Goal: Find specific page/section: Find specific page/section

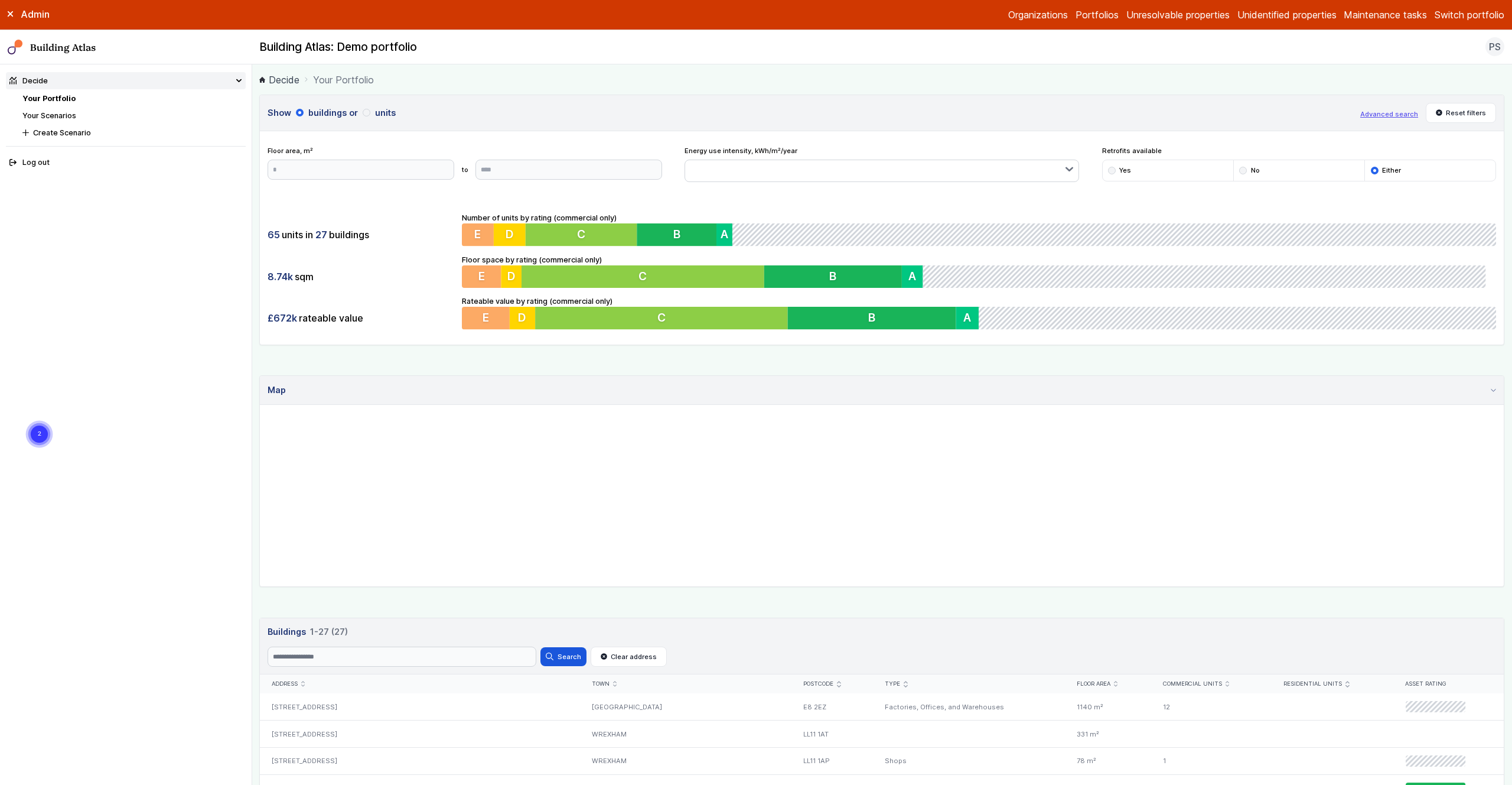
click at [1459, 17] on button "Switch portfolio" at bounding box center [1470, 15] width 69 height 15
click at [0, 0] on button "PwC - Pilot portfolio" at bounding box center [0, 0] width 0 height 0
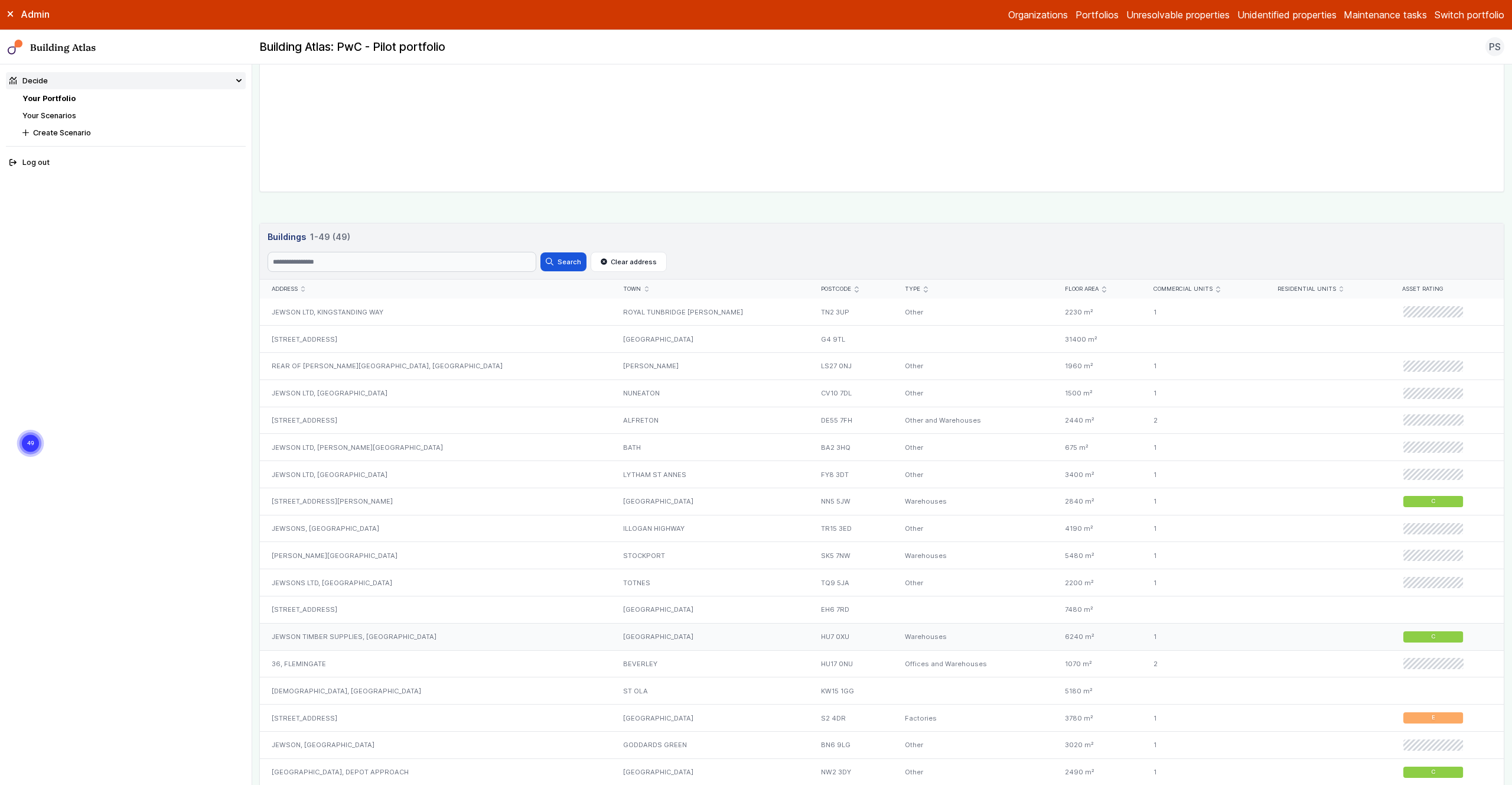
scroll to position [408, 0]
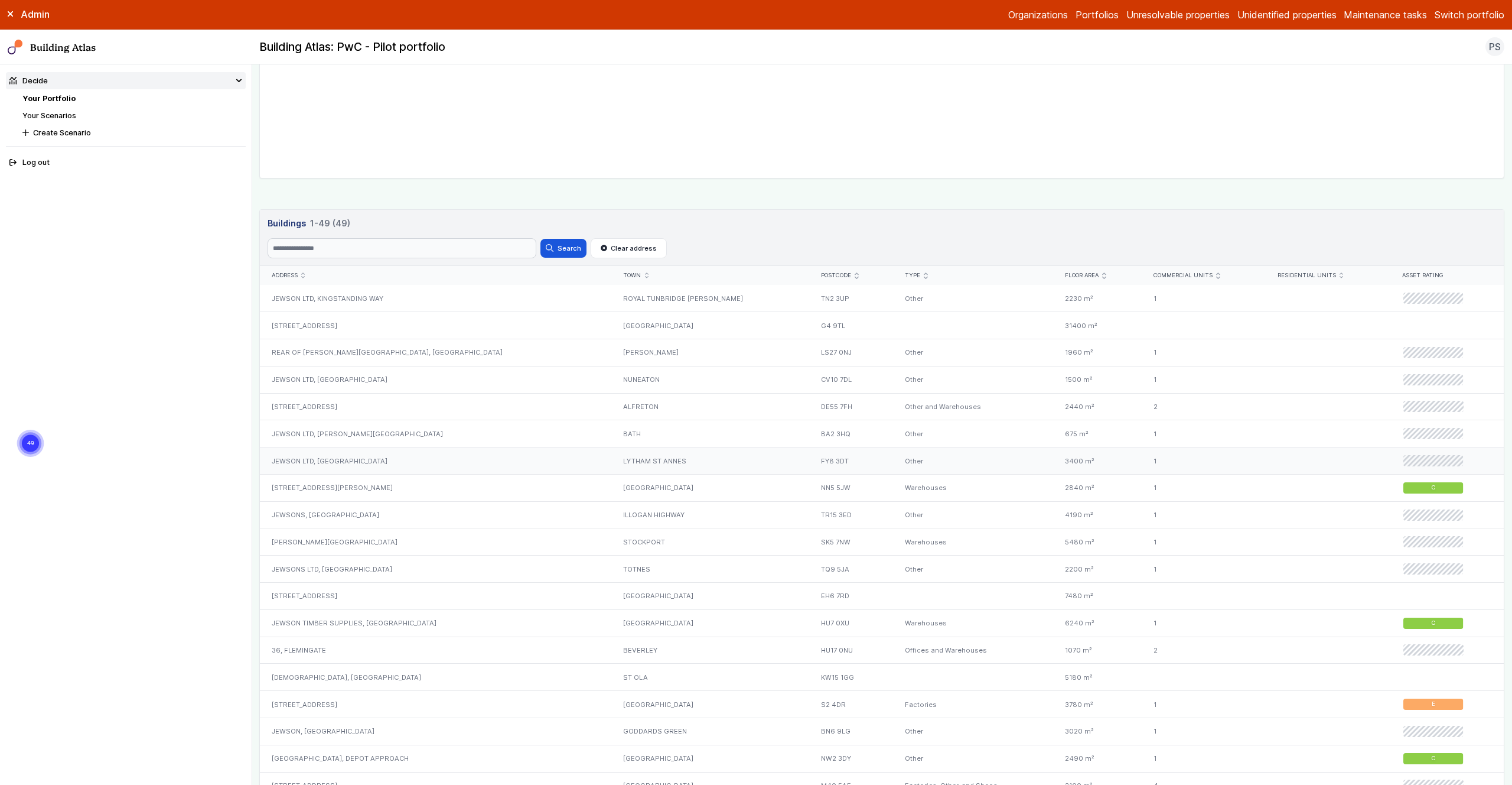
click at [318, 462] on div "JEWSON LTD, [GEOGRAPHIC_DATA]" at bounding box center [436, 461] width 352 height 27
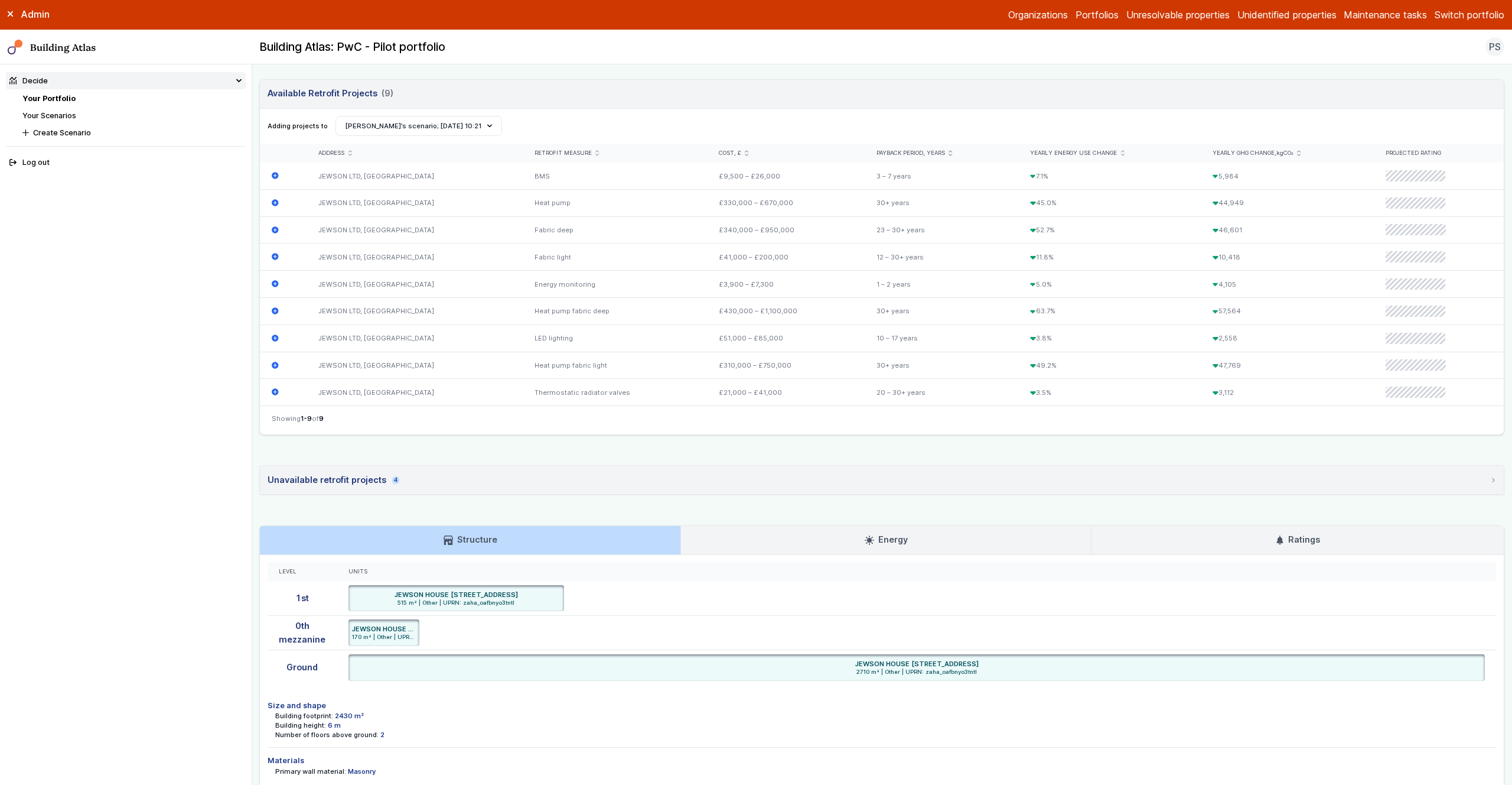
scroll to position [447, 0]
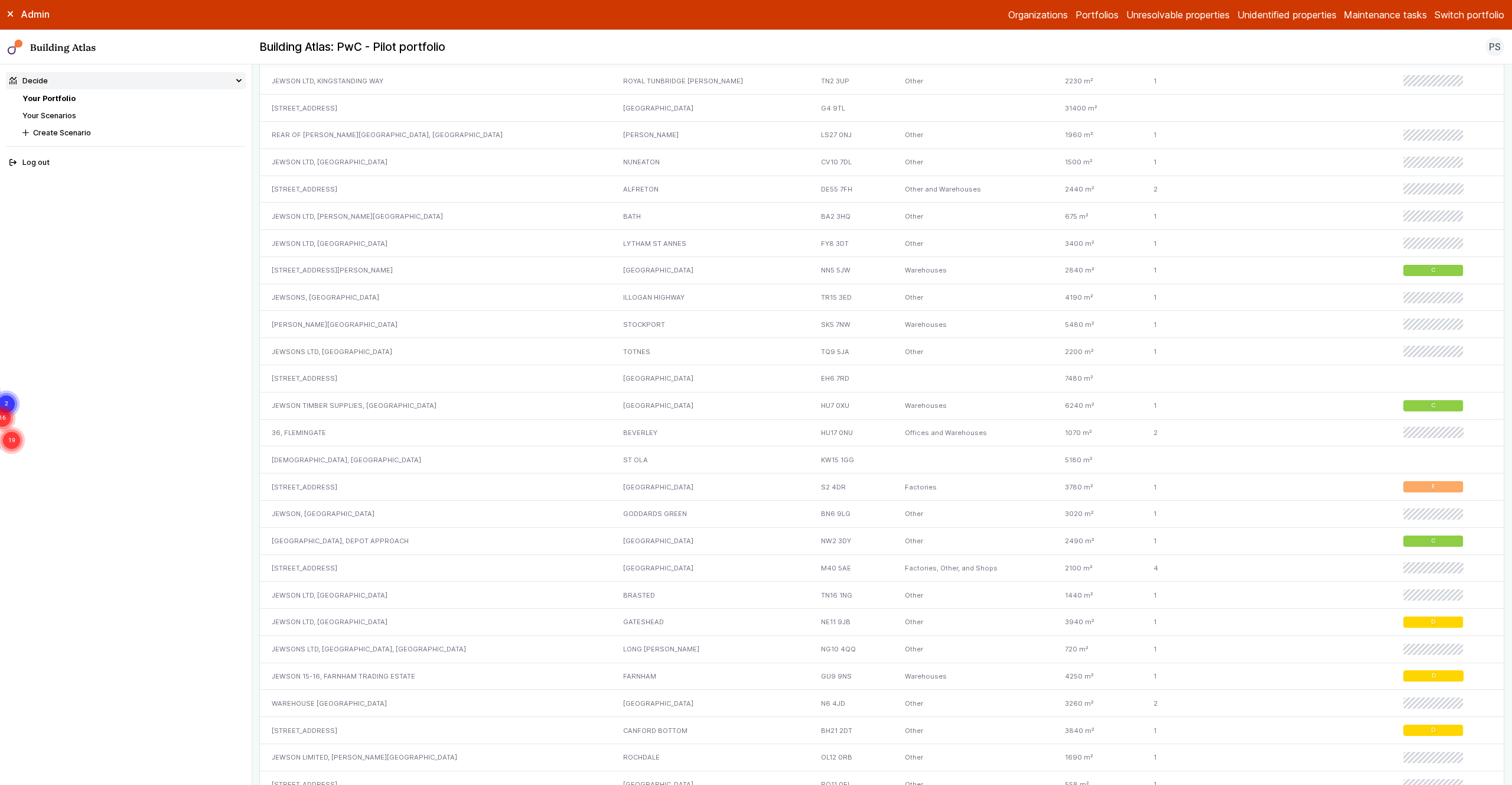
scroll to position [662, 0]
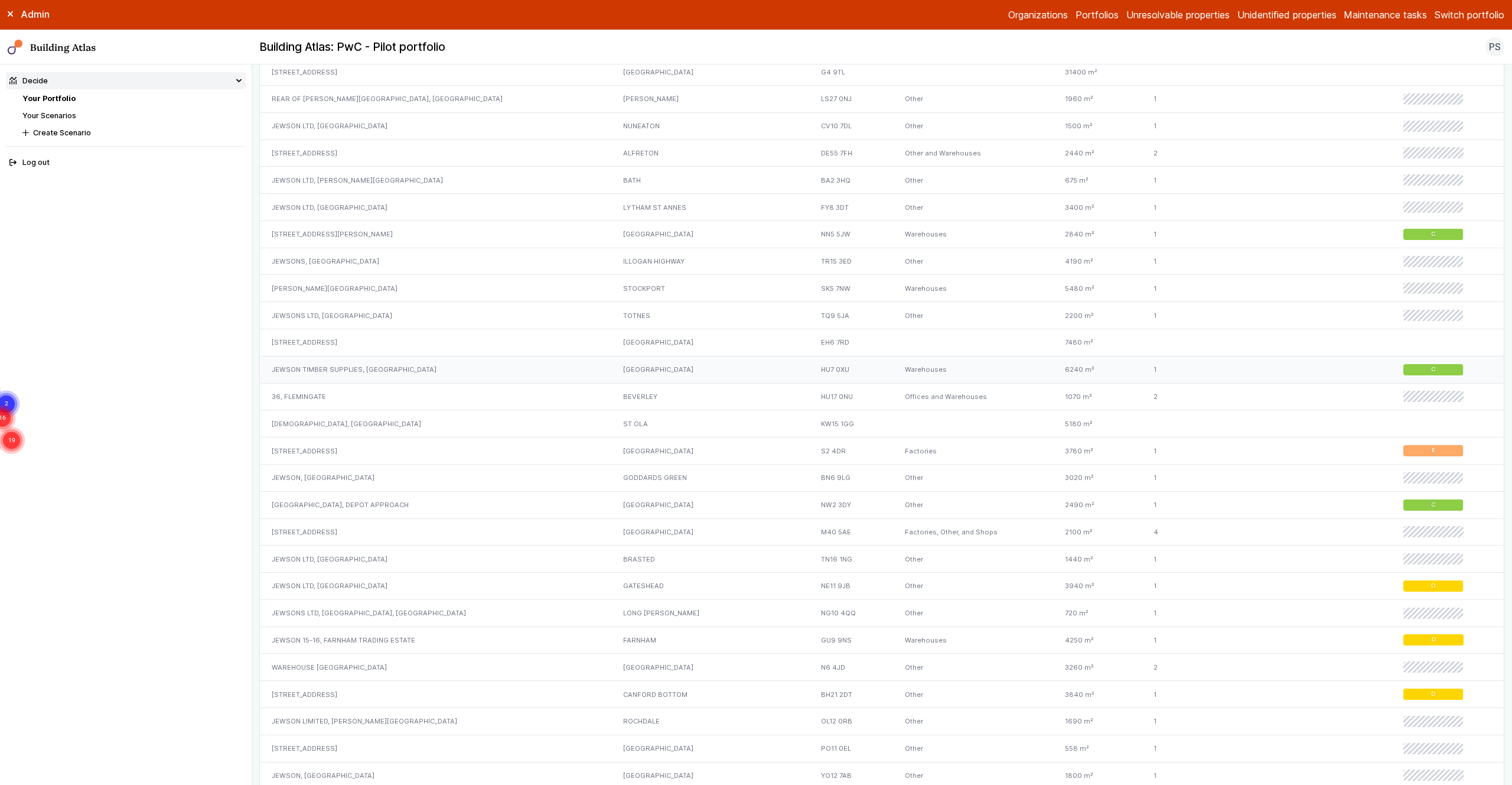
click at [320, 367] on div "JEWSON TIMBER SUPPLIES, [GEOGRAPHIC_DATA]" at bounding box center [436, 369] width 352 height 27
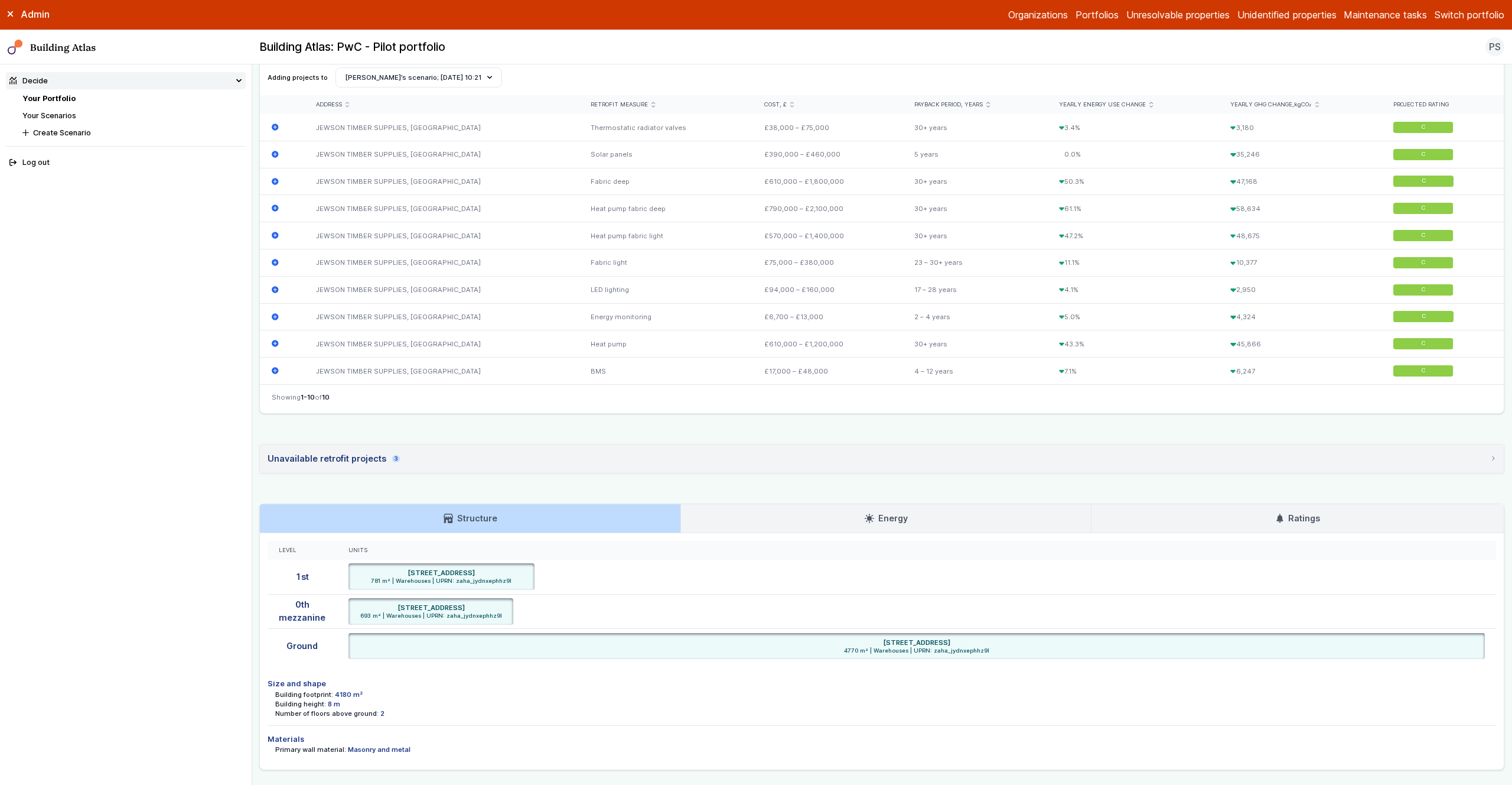
scroll to position [464, 0]
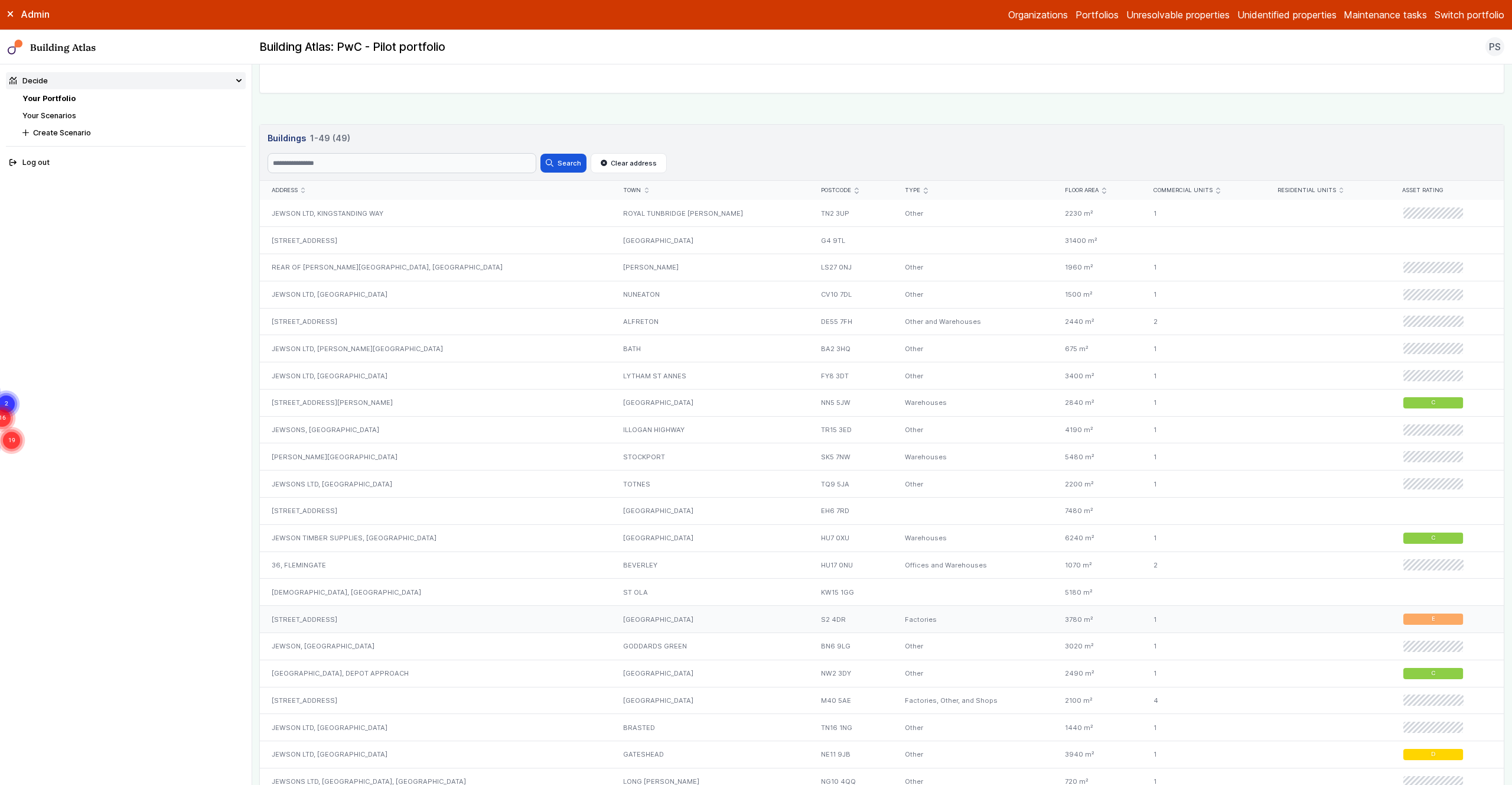
scroll to position [487, 0]
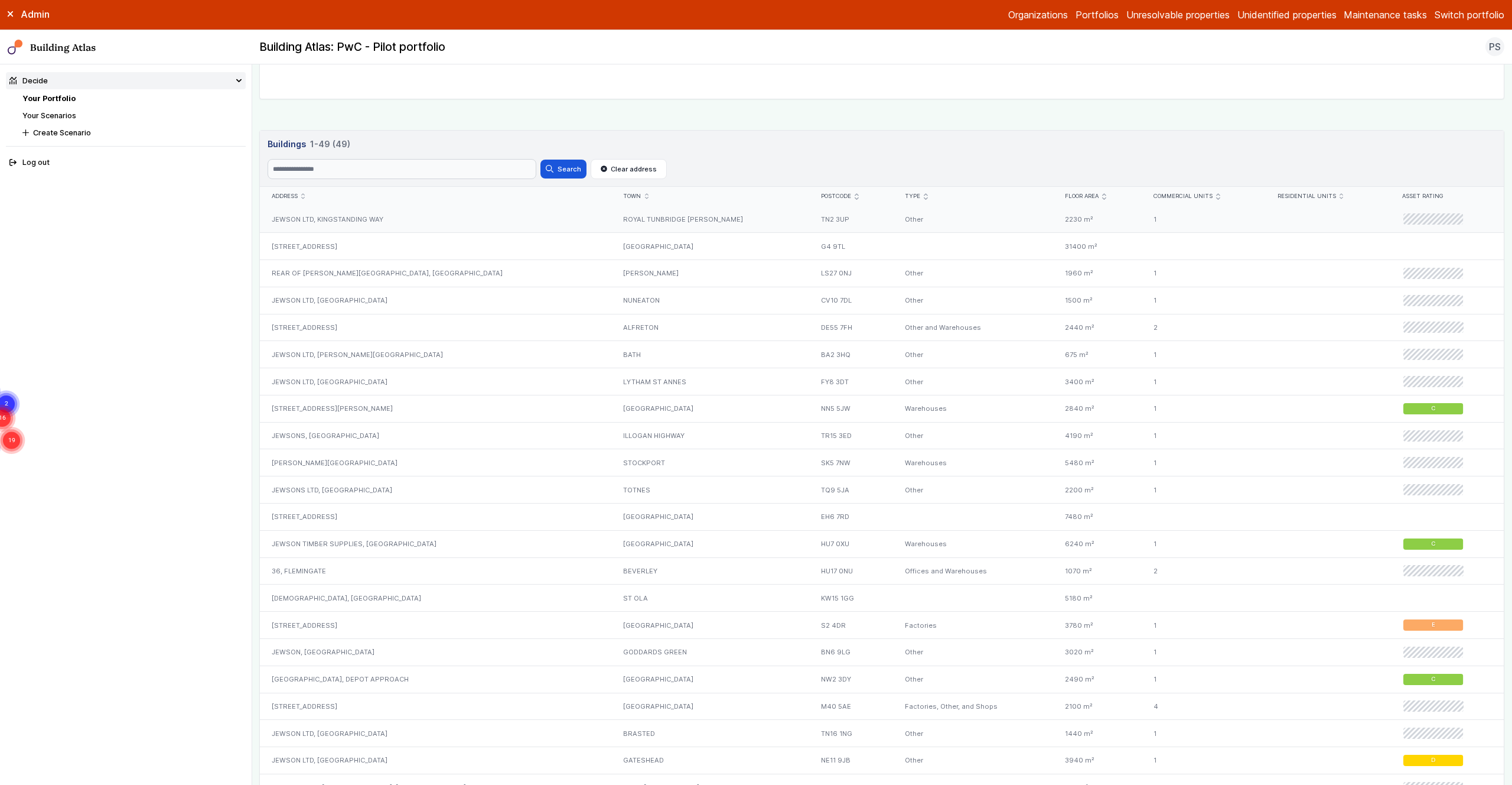
click at [474, 220] on div "JEWSON LTD, KINGSTANDING WAY" at bounding box center [436, 218] width 352 height 27
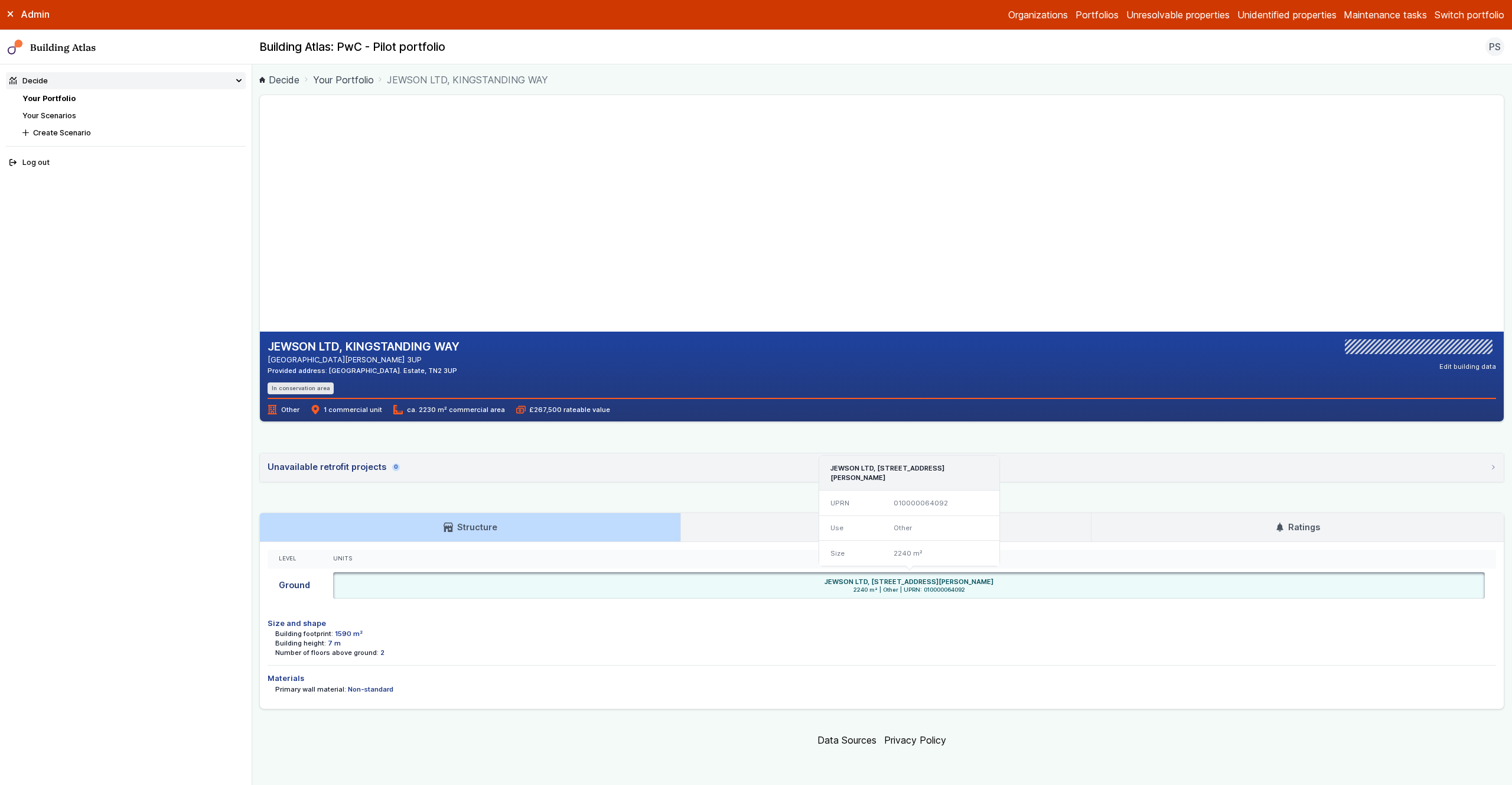
click at [941, 589] on span "2240 m² | Other | UPRN: 010000064092" at bounding box center [909, 589] width 1145 height 7
copy span "010000064092"
click at [895, 663] on ul "Size and shape Building footprint: 1590 m² Building height: 7 m Number of floor…" at bounding box center [882, 655] width 1229 height 91
click at [939, 591] on span "2240 m² | Other | UPRN: 010000064092" at bounding box center [909, 589] width 1145 height 7
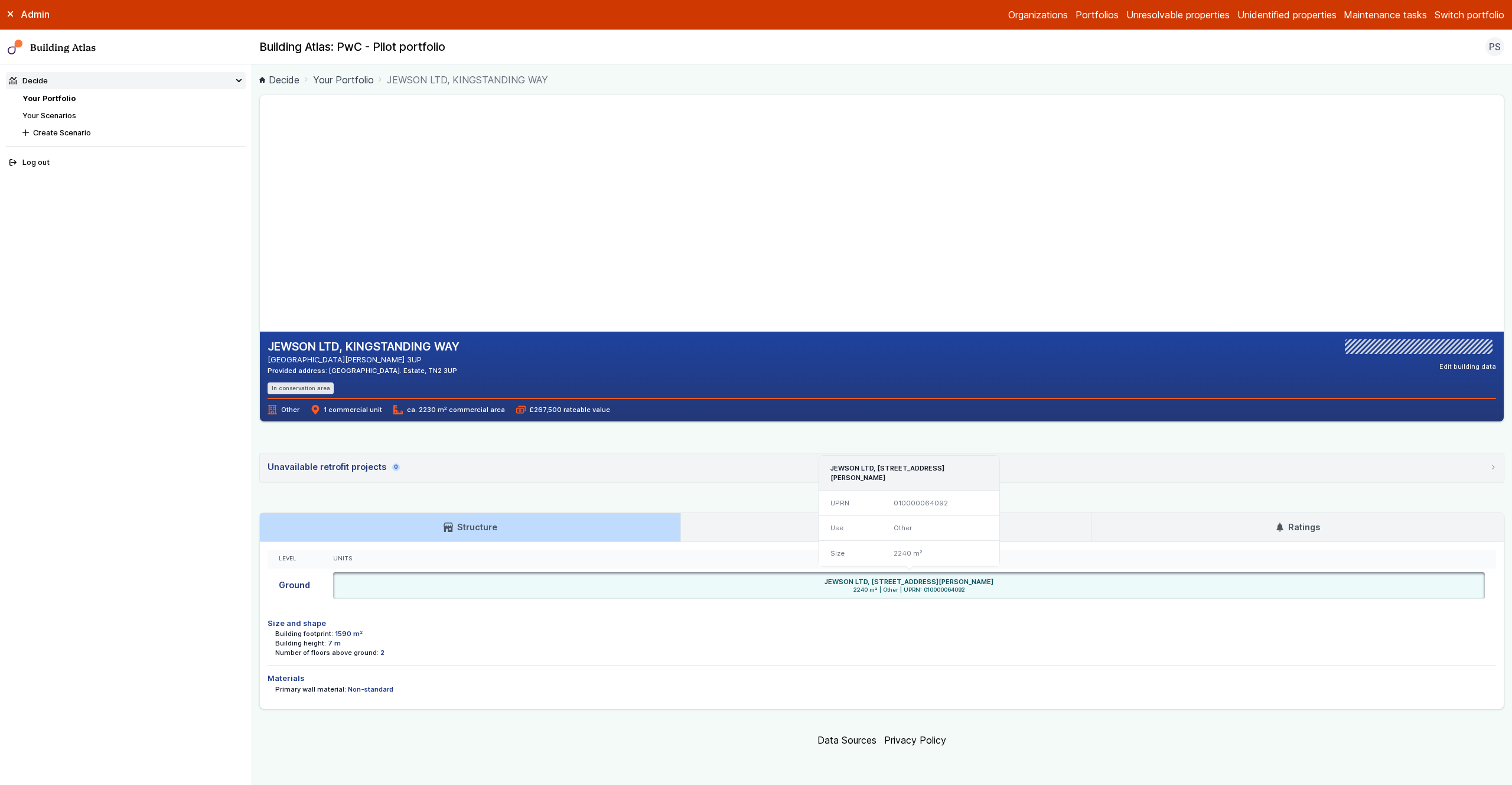
click at [939, 591] on span "2240 m² | Other | UPRN: 010000064092" at bounding box center [909, 589] width 1145 height 7
copy span "010000064092"
click at [922, 629] on div "Building footprint: 1590 m²" at bounding box center [885, 633] width 1221 height 9
